Goal: Task Accomplishment & Management: Manage account settings

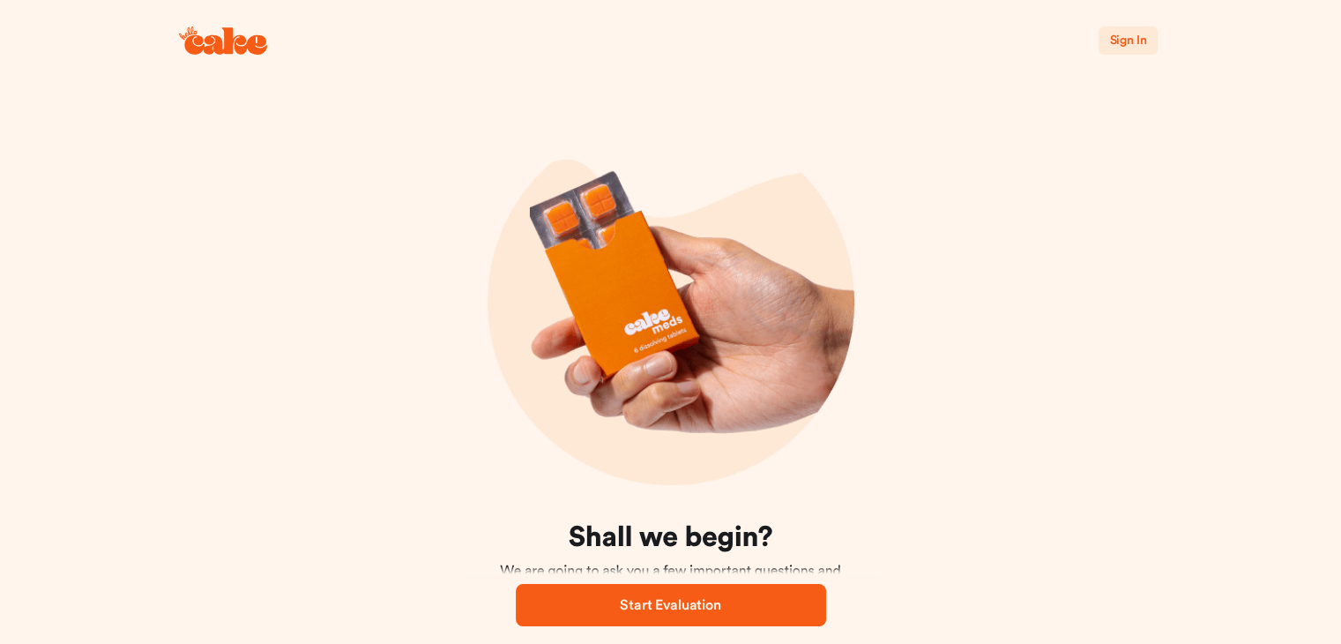
scroll to position [111, 0]
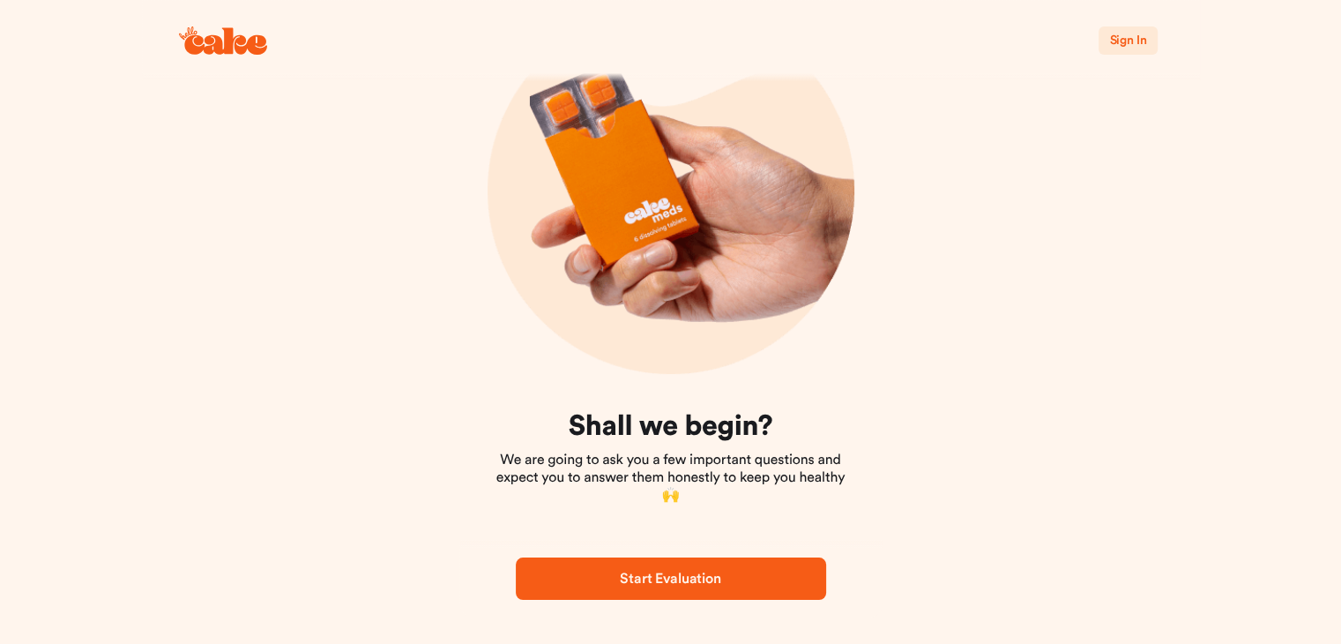
click at [1138, 42] on span "Sign In" at bounding box center [1127, 40] width 37 height 12
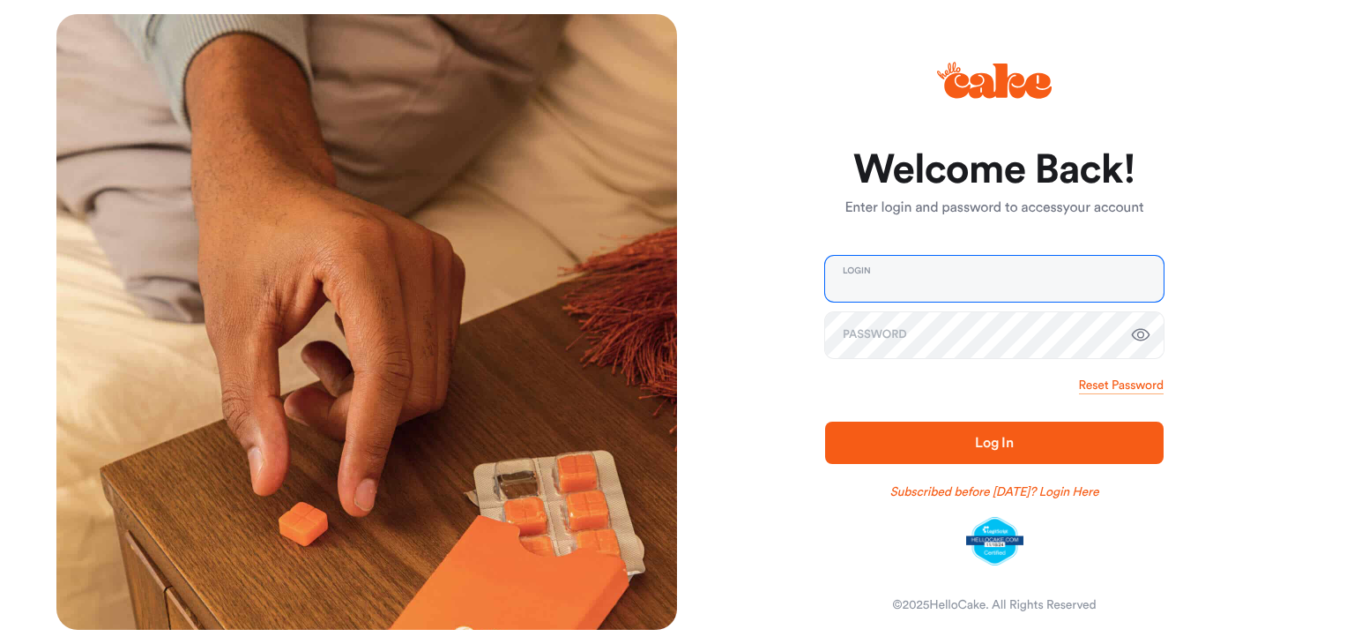
type input "**********"
click at [1003, 436] on span "Log In" at bounding box center [994, 443] width 39 height 14
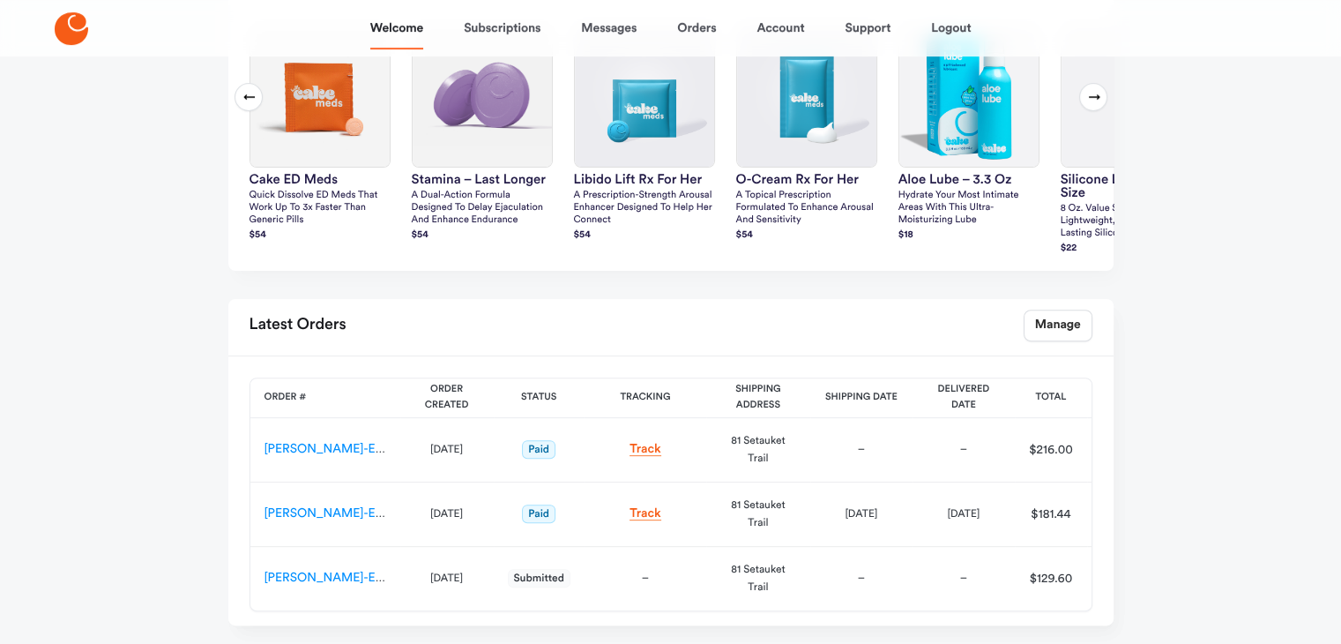
scroll to position [587, 0]
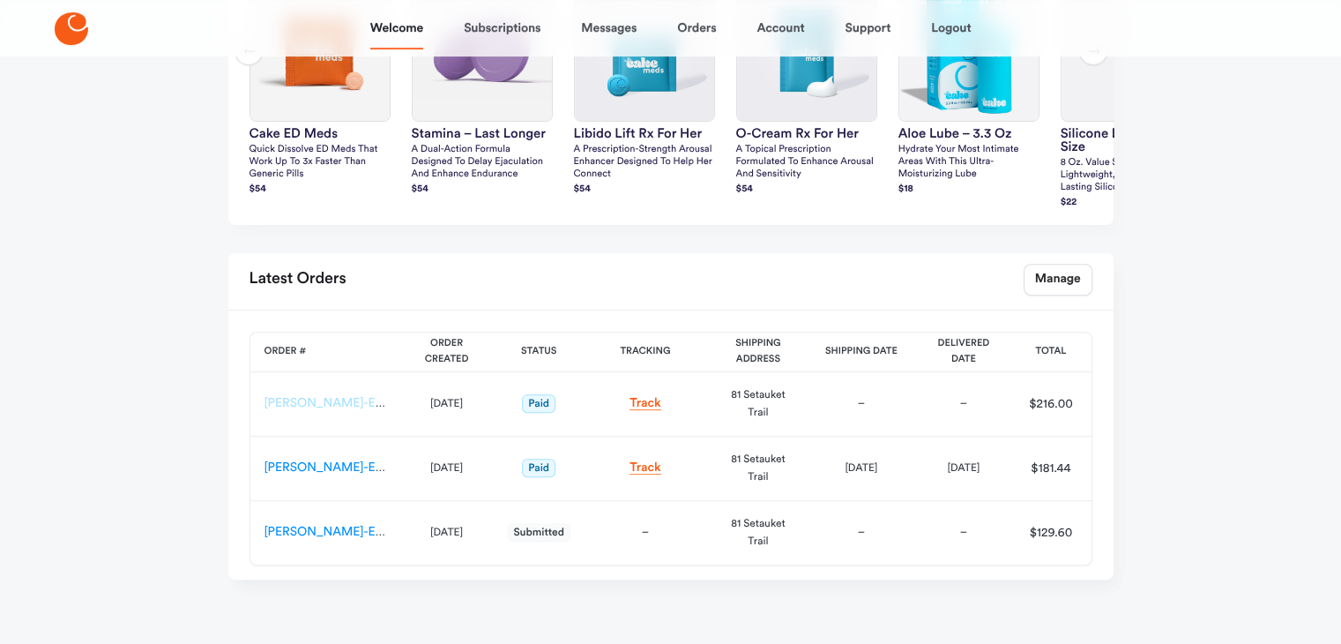
click at [324, 409] on link "[PERSON_NAME]-ES-00161375" at bounding box center [352, 403] width 174 height 12
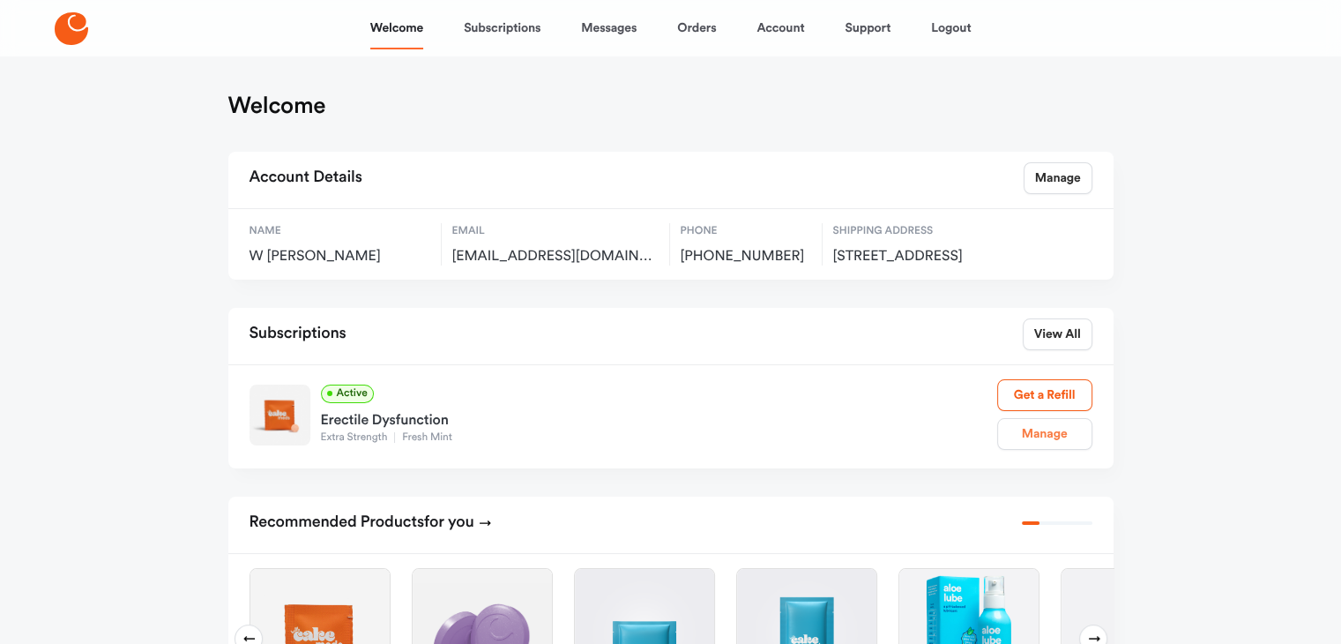
click at [1041, 445] on link "Manage" at bounding box center [1044, 434] width 95 height 32
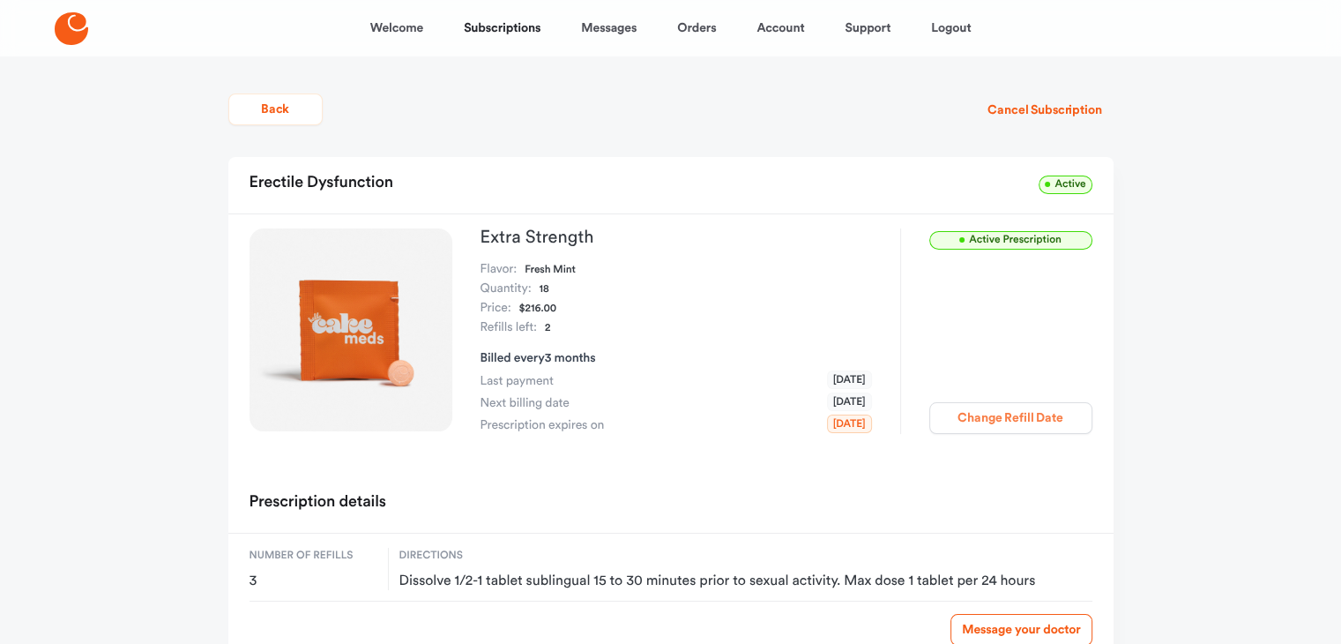
click at [1016, 414] on button "Change Refill Date" at bounding box center [1010, 418] width 163 height 32
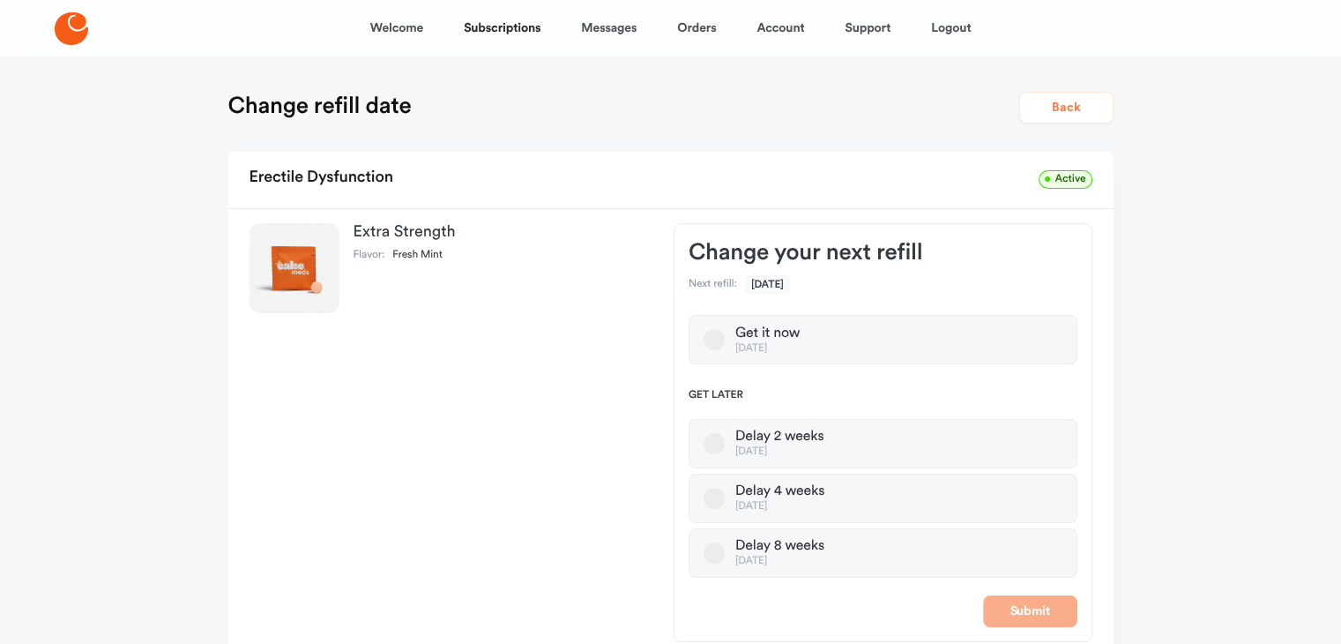
click at [1055, 106] on button "Back" at bounding box center [1066, 108] width 94 height 32
